Goal: Transaction & Acquisition: Purchase product/service

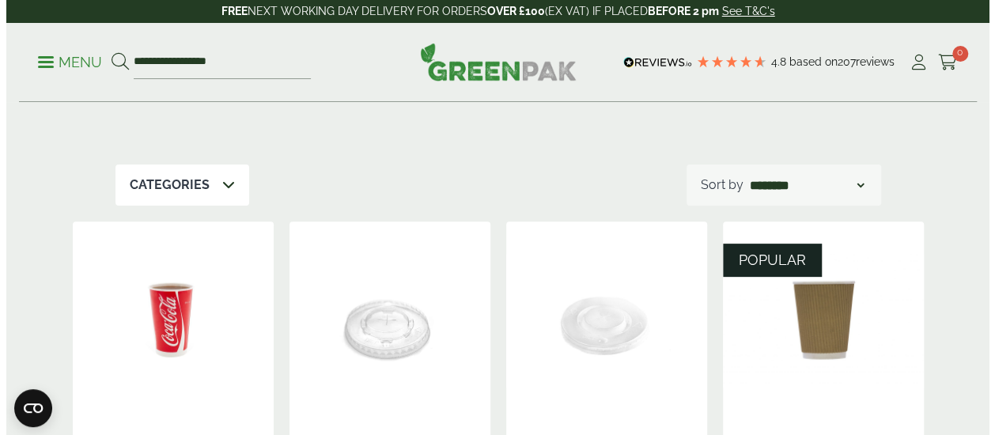
scroll to position [59, 0]
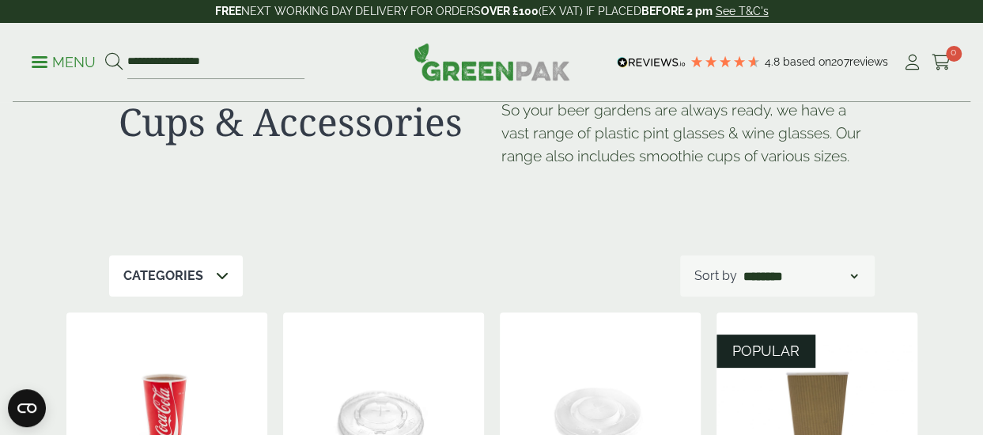
click at [221, 274] on icon at bounding box center [222, 275] width 13 height 13
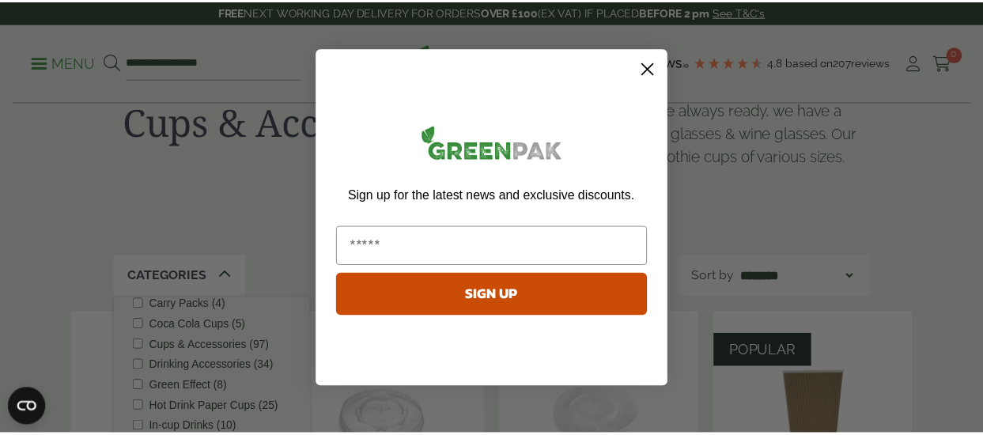
scroll to position [40, 0]
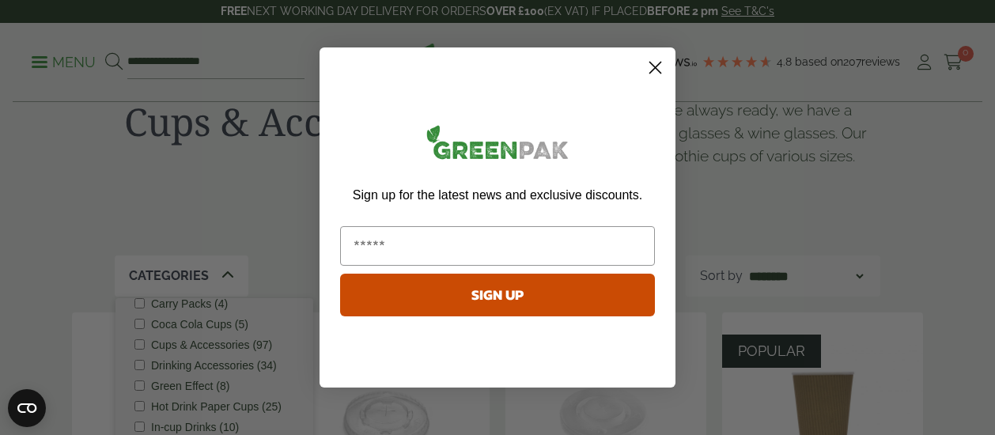
click at [651, 62] on circle "Close dialog" at bounding box center [655, 68] width 26 height 26
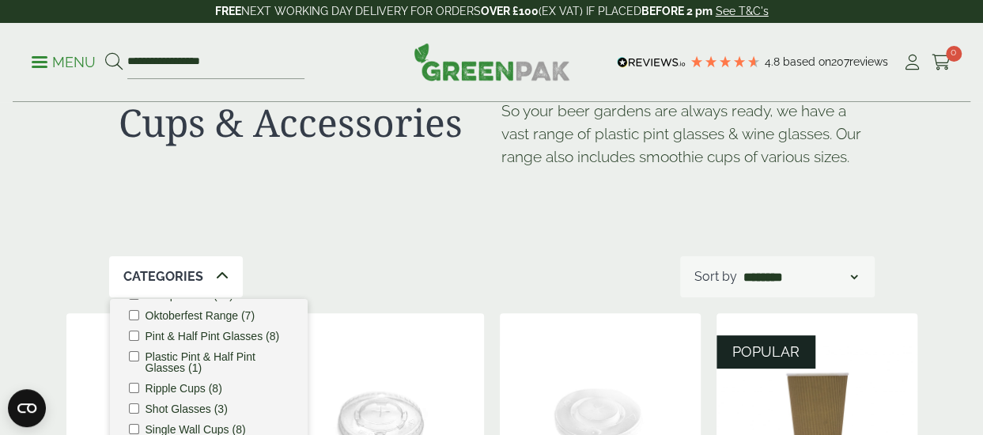
scroll to position [0, 0]
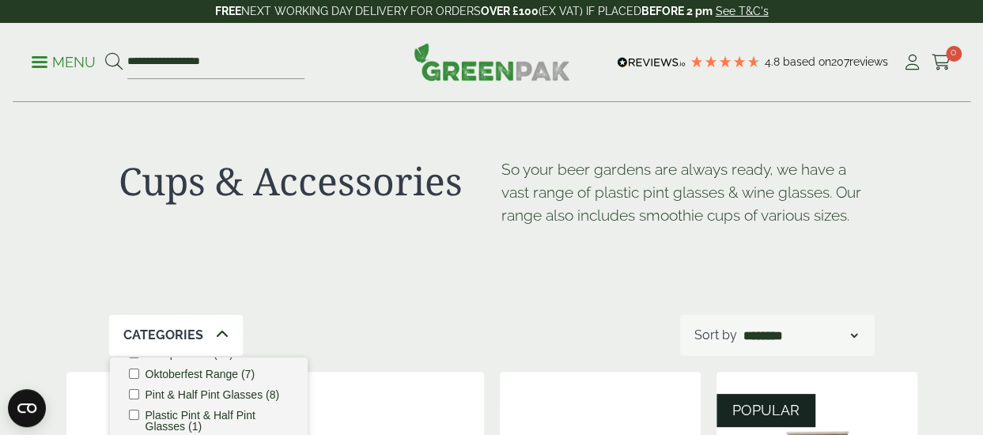
click at [114, 59] on icon at bounding box center [113, 61] width 17 height 17
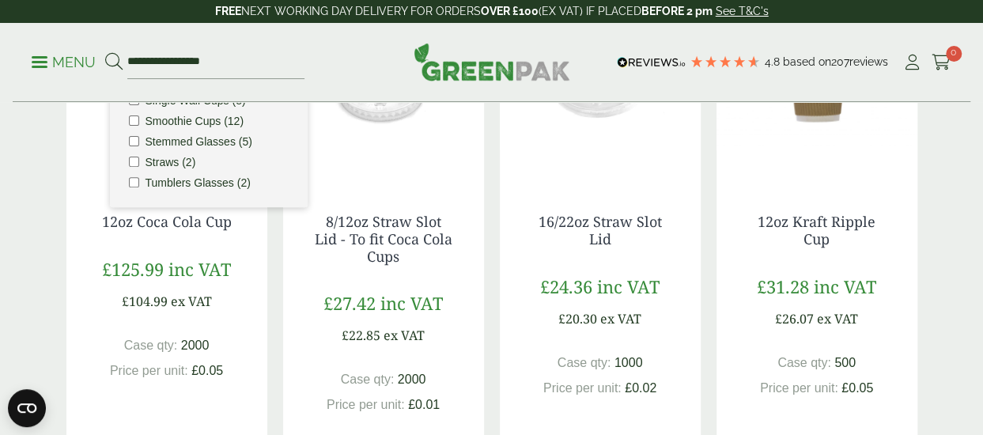
scroll to position [415, 0]
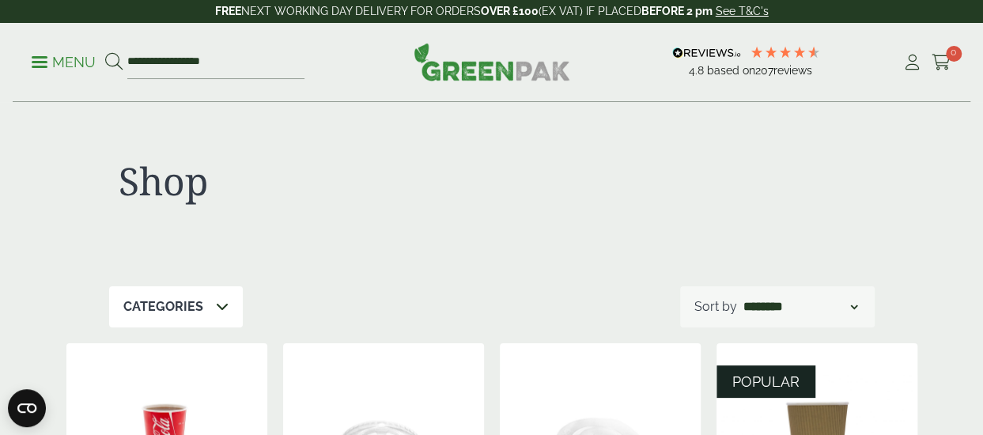
click at [216, 305] on icon at bounding box center [222, 306] width 13 height 13
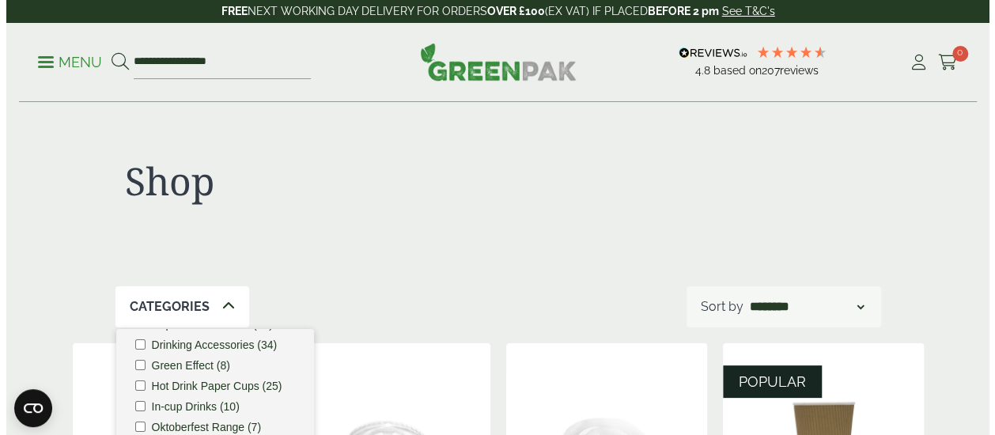
scroll to position [45, 0]
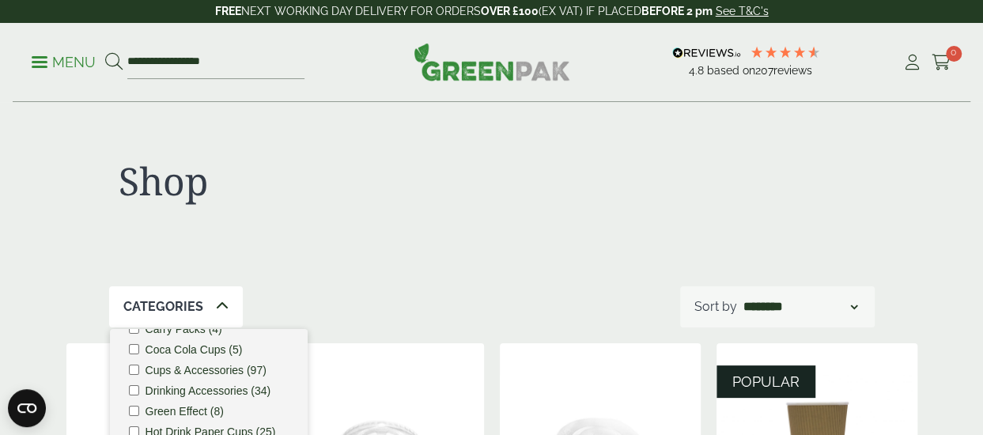
click at [38, 61] on span at bounding box center [40, 62] width 16 height 2
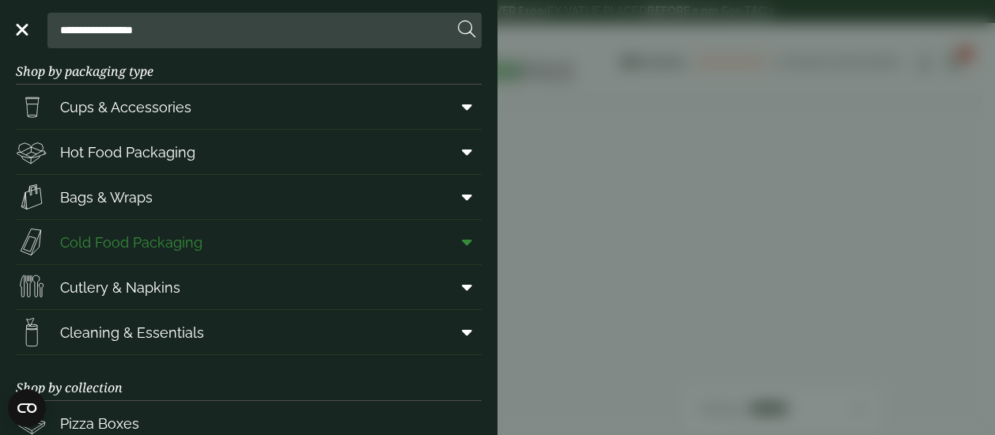
scroll to position [0, 0]
